Goal: Check status: Check status

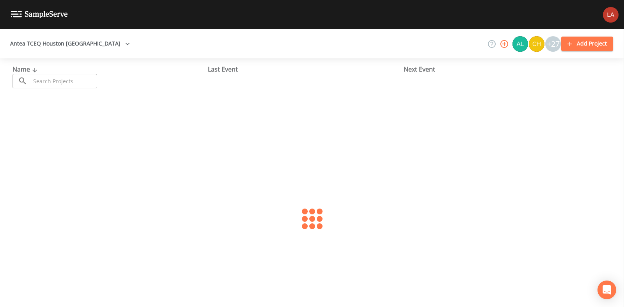
click at [82, 83] on input "text" at bounding box center [63, 81] width 67 height 14
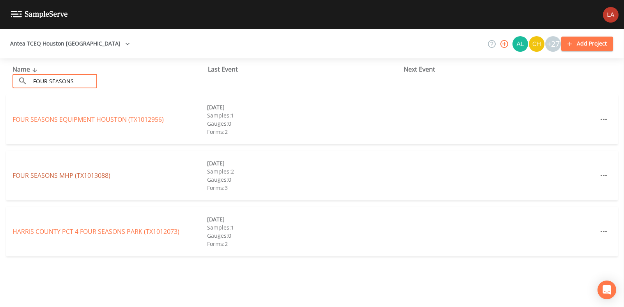
type input "FOUR SEASONS"
click at [92, 174] on link "FOUR SEASONS MHP (TX1013088)" at bounding box center [61, 175] width 98 height 9
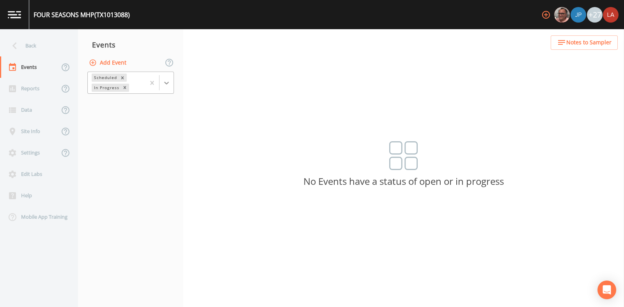
click at [167, 81] on icon at bounding box center [167, 83] width 8 height 8
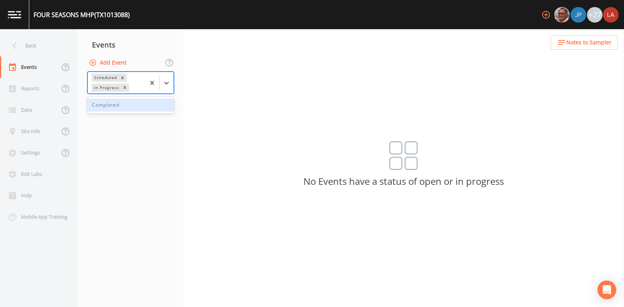
click at [124, 104] on div "Completed" at bounding box center [130, 105] width 87 height 13
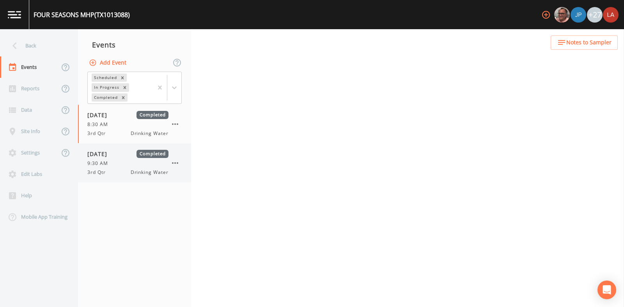
click at [118, 149] on div "[DATE] Completed 9:30 AM 3rd Qtr Drinking Water" at bounding box center [134, 163] width 113 height 39
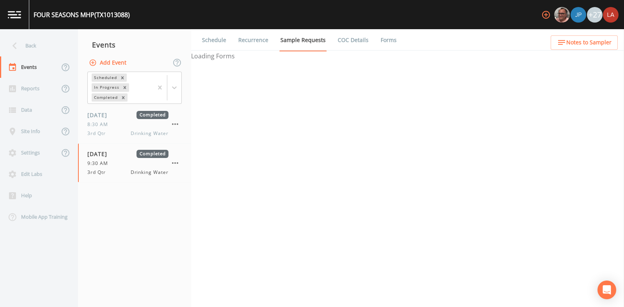
click at [227, 39] on li "Recurrence" at bounding box center [248, 40] width 42 height 22
click at [211, 40] on link "Schedule" at bounding box center [214, 40] width 26 height 22
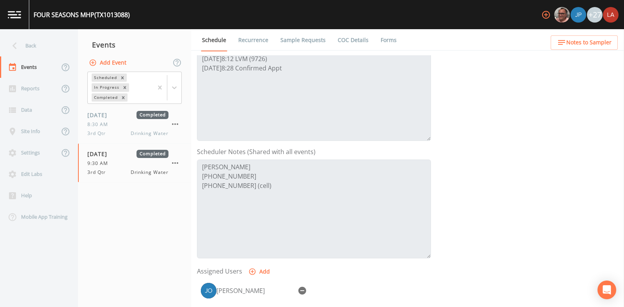
scroll to position [146, 0]
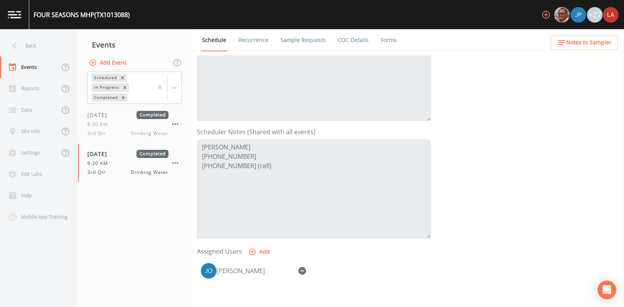
click at [39, 42] on div "Back" at bounding box center [35, 45] width 70 height 21
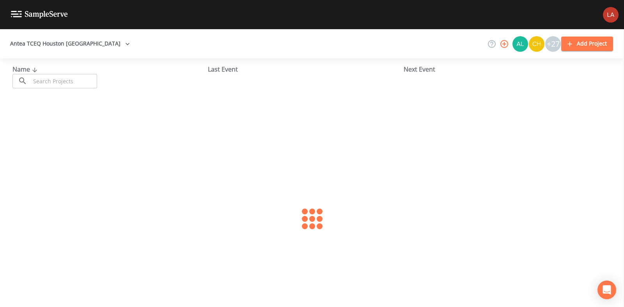
click at [84, 75] on input "text" at bounding box center [63, 81] width 67 height 14
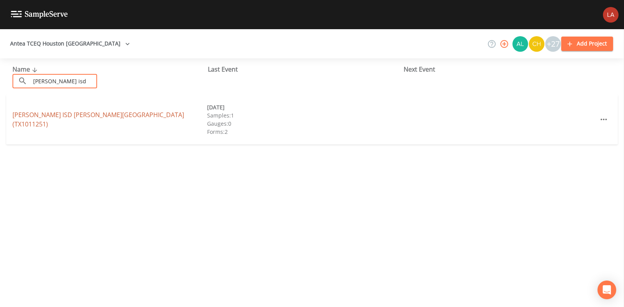
type input "[PERSON_NAME] isd"
click at [37, 117] on link "[PERSON_NAME] ISD [PERSON_NAME][GEOGRAPHIC_DATA] (TX1011251)" at bounding box center [97, 120] width 171 height 18
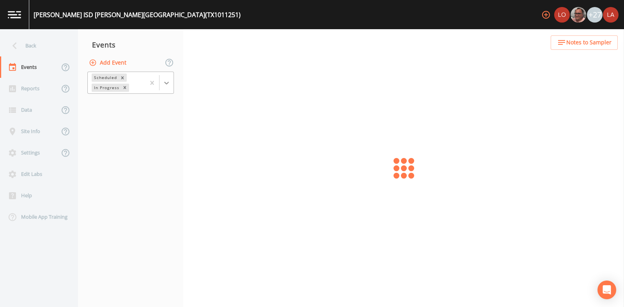
click at [168, 86] on icon at bounding box center [167, 83] width 8 height 8
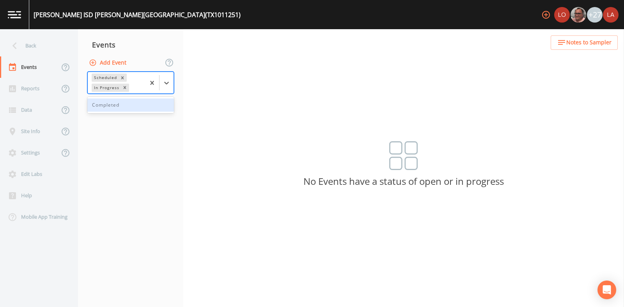
click at [117, 106] on div "Completed" at bounding box center [130, 105] width 87 height 13
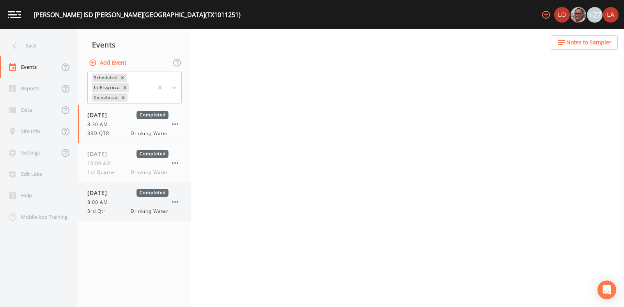
click at [105, 193] on span "[DATE]" at bounding box center [99, 193] width 25 height 8
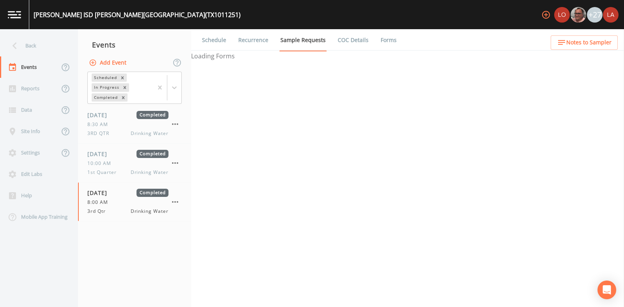
click at [224, 45] on link "Schedule" at bounding box center [214, 40] width 26 height 22
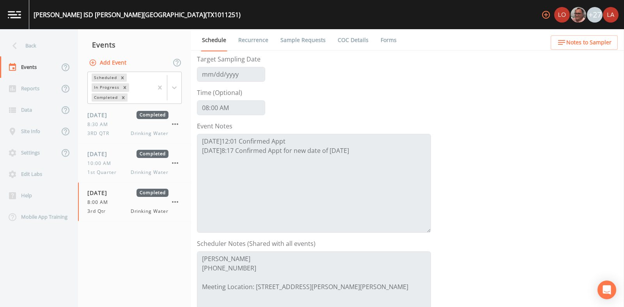
scroll to position [48, 0]
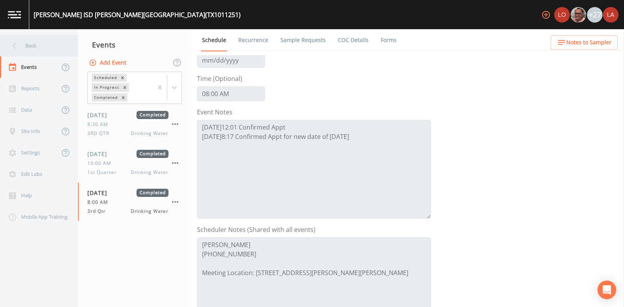
click at [37, 38] on div "Back" at bounding box center [35, 45] width 70 height 21
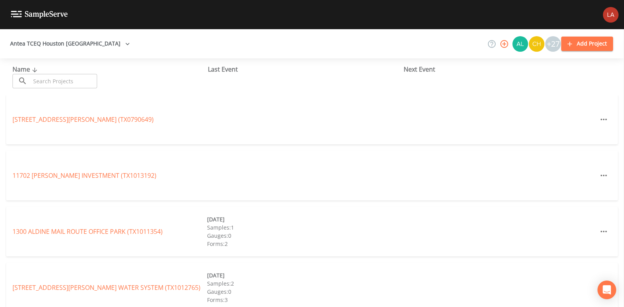
click at [72, 79] on input "text" at bounding box center [63, 81] width 67 height 14
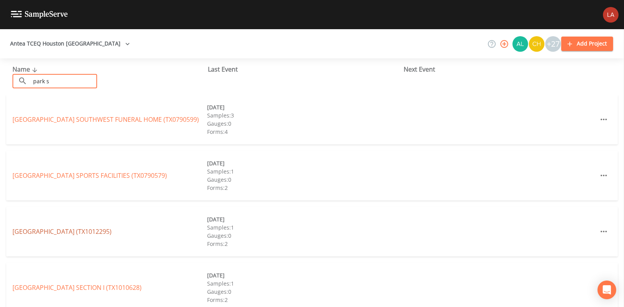
type input "park s"
click at [55, 232] on link "[GEOGRAPHIC_DATA])" at bounding box center [61, 232] width 99 height 9
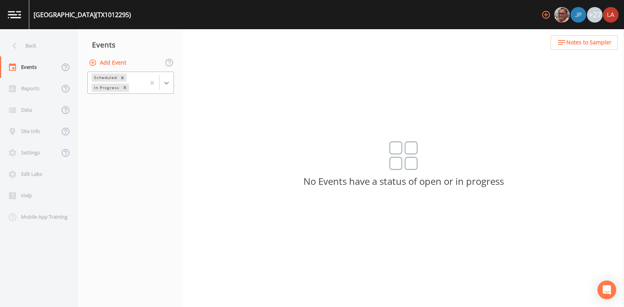
click at [166, 89] on div at bounding box center [166, 83] width 14 height 14
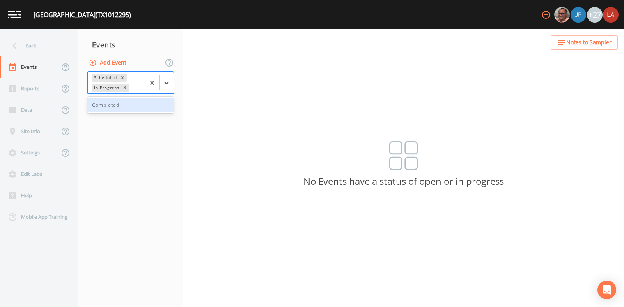
click at [111, 110] on div "Completed" at bounding box center [130, 105] width 87 height 13
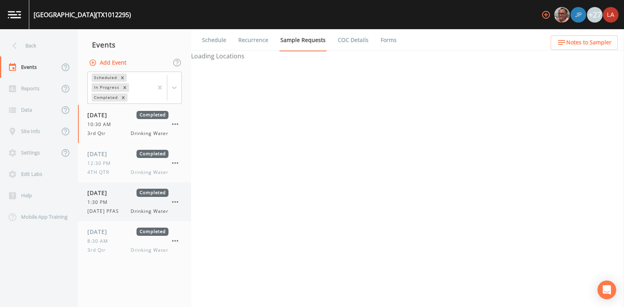
click at [113, 193] on span "[DATE]" at bounding box center [99, 193] width 25 height 8
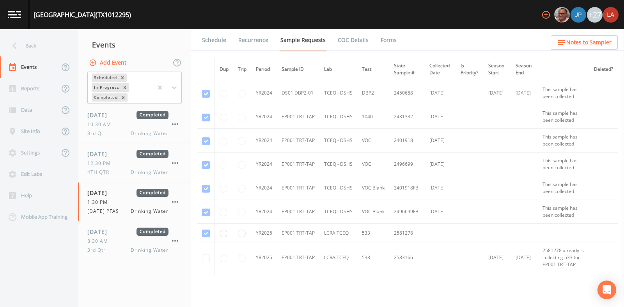
click at [203, 40] on link "Schedule" at bounding box center [214, 40] width 26 height 22
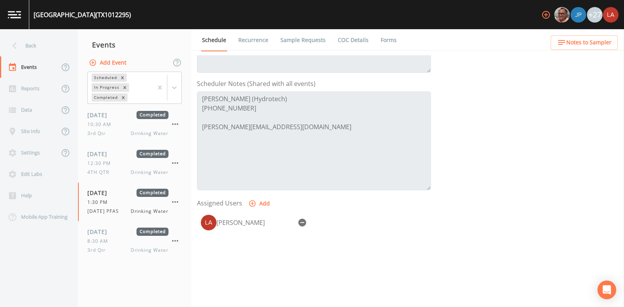
scroll to position [48, 0]
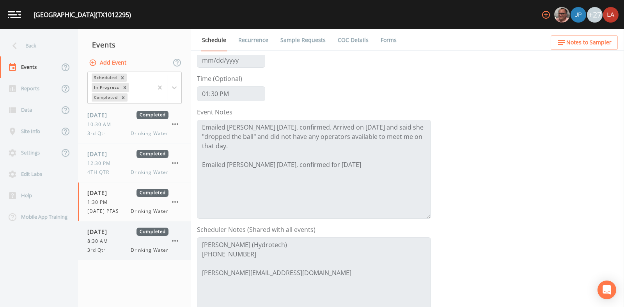
click at [125, 234] on div "[DATE] Completed" at bounding box center [127, 232] width 81 height 8
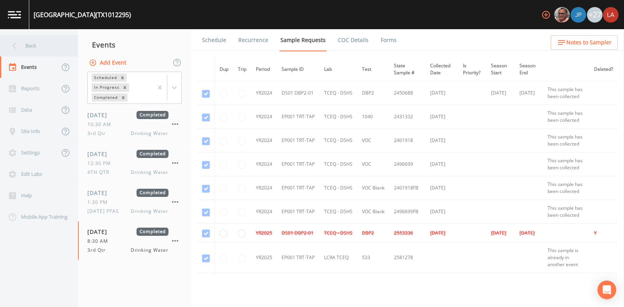
click at [12, 42] on icon at bounding box center [15, 46] width 14 height 14
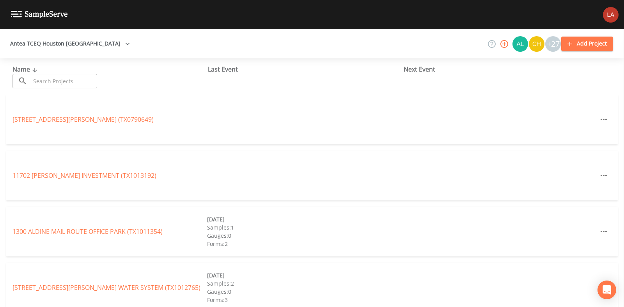
click at [64, 81] on input "text" at bounding box center [63, 81] width 67 height 14
